Goal: Obtain resource: Obtain resource

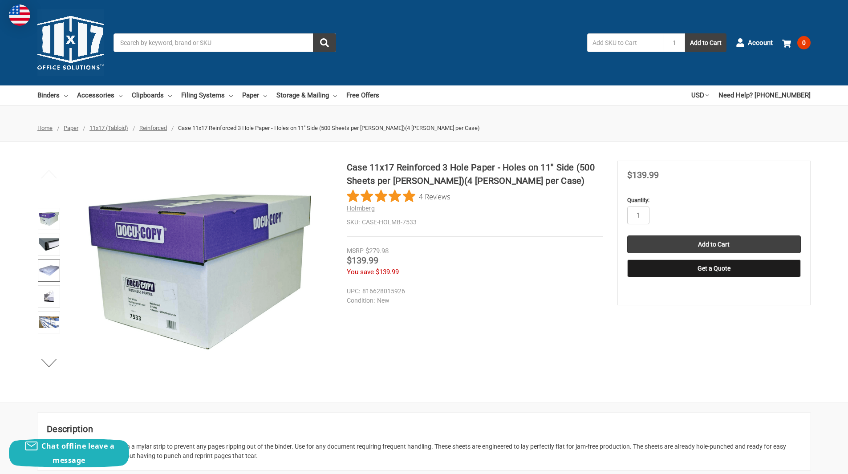
click at [50, 269] on img at bounding box center [49, 271] width 20 height 20
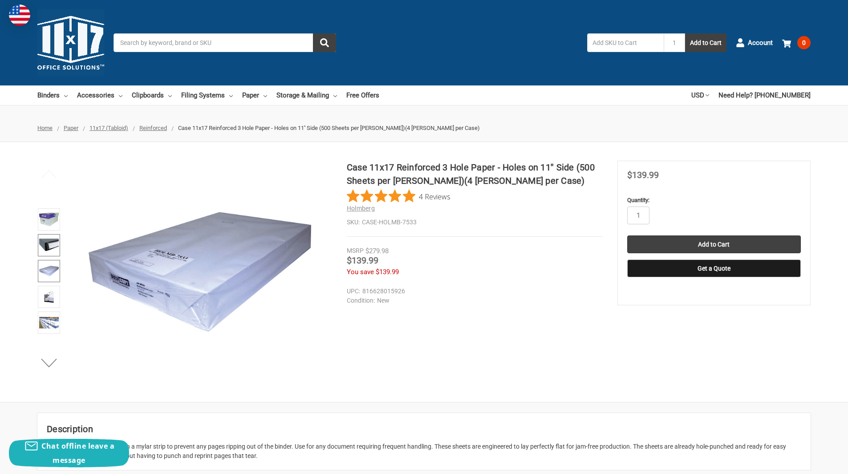
click at [49, 256] on link at bounding box center [49, 245] width 22 height 22
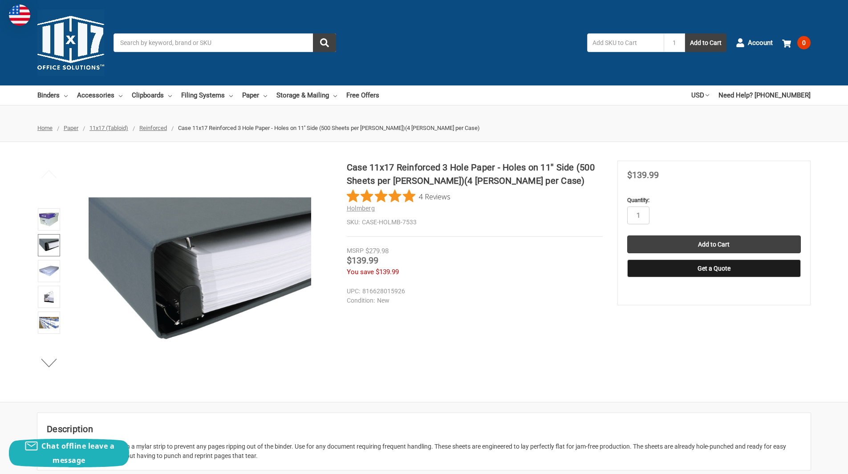
click at [49, 249] on img at bounding box center [49, 246] width 20 height 20
click at [47, 301] on img at bounding box center [49, 297] width 20 height 20
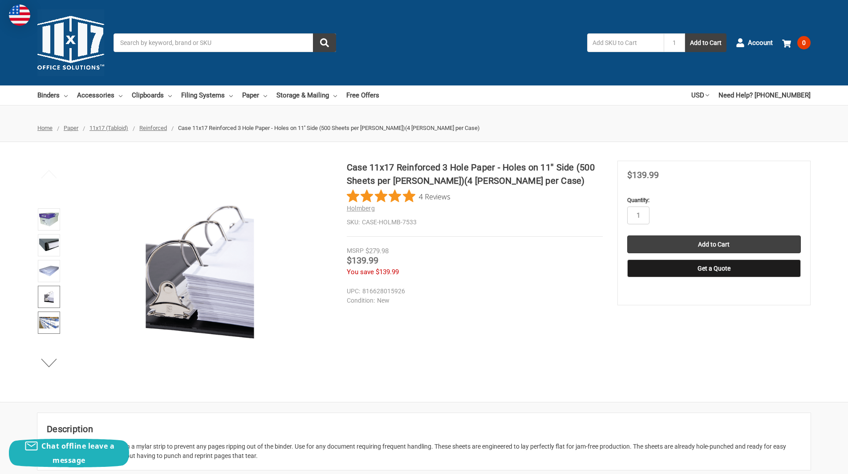
click at [51, 318] on img at bounding box center [49, 323] width 20 height 20
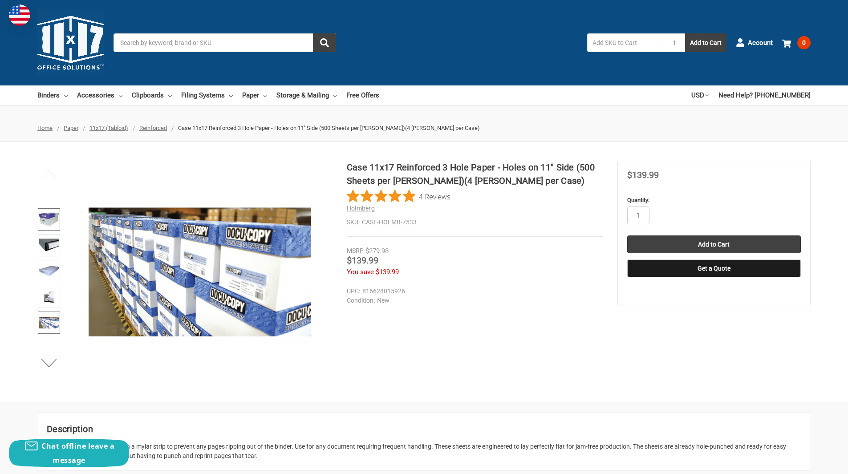
click at [45, 220] on img at bounding box center [49, 220] width 20 height 20
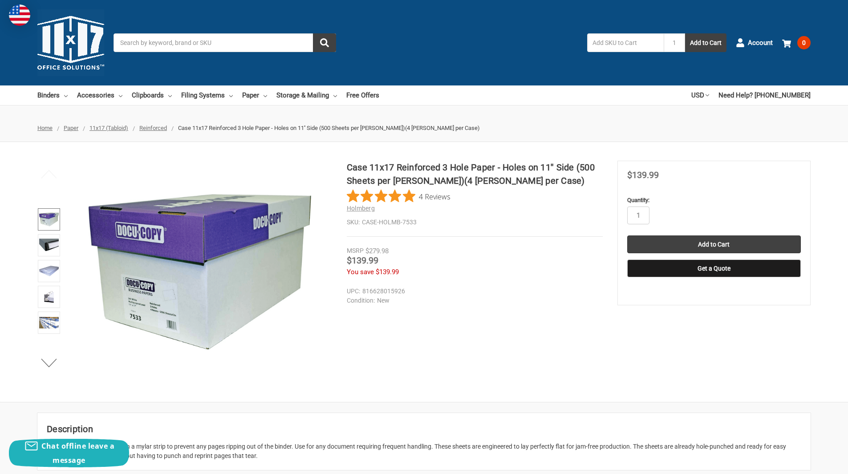
click at [156, 130] on span "Reinforced" at bounding box center [153, 128] width 28 height 7
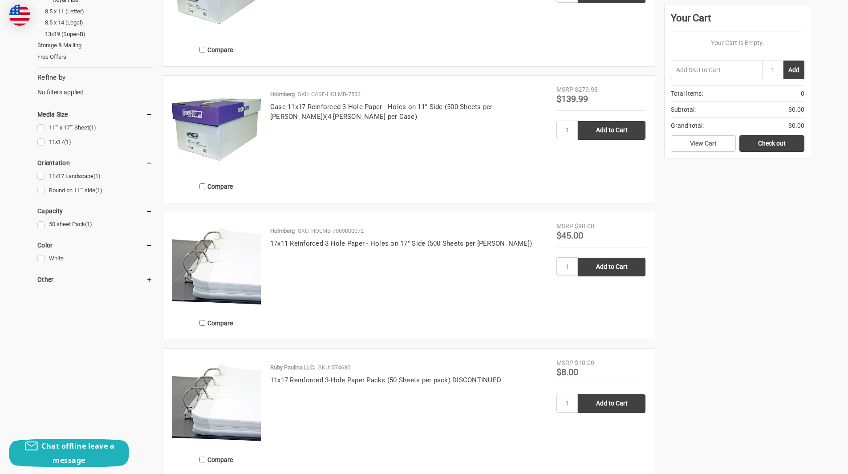
scroll to position [267, 0]
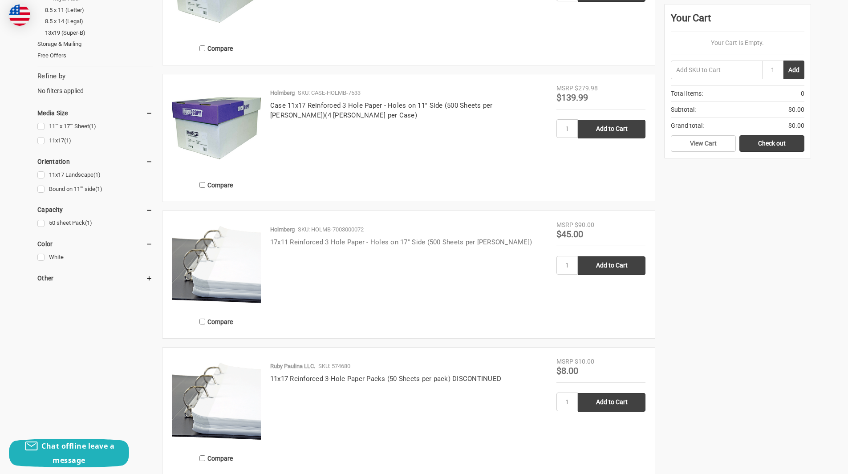
click at [444, 246] on link "17x11 Reinforced 3 Hole Paper - Holes on 17'' Side (500 Sheets per [PERSON_NAME…" at bounding box center [401, 242] width 262 height 8
